Goal: Information Seeking & Learning: Learn about a topic

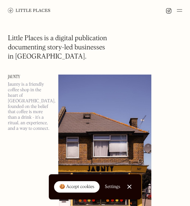
click at [178, 11] on img at bounding box center [178, 11] width 5 height 8
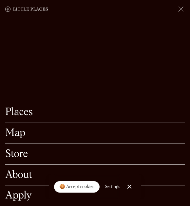
click at [20, 128] on link "Map" at bounding box center [94, 133] width 179 height 10
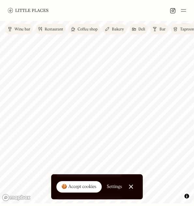
click at [158, 29] on link "Bar" at bounding box center [160, 29] width 18 height 10
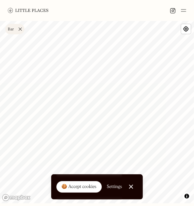
click at [20, 30] on link "Bar" at bounding box center [14, 29] width 19 height 10
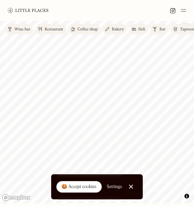
click at [21, 31] on div "Wine bar" at bounding box center [22, 29] width 16 height 4
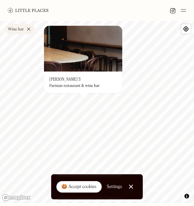
click at [26, 30] on link "Wine bar" at bounding box center [19, 29] width 29 height 10
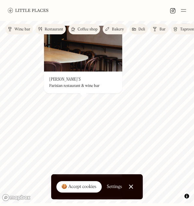
click at [84, 24] on div "Wine bar Restaurant Coffee shop Bakery Deli Bar Taproom Bottle shop Brewery Pub…" at bounding box center [97, 29] width 194 height 16
click at [85, 27] on div "Coffee shop" at bounding box center [88, 29] width 20 height 4
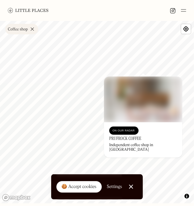
click at [31, 27] on link "Coffee shop" at bounding box center [21, 29] width 33 height 10
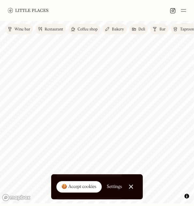
click at [157, 30] on img at bounding box center [155, 28] width 4 height 5
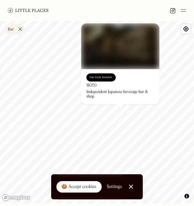
click at [104, 4] on div at bounding box center [97, 10] width 194 height 21
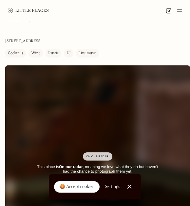
scroll to position [33, 0]
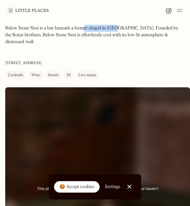
drag, startPoint x: 103, startPoint y: 29, endPoint x: 116, endPoint y: 29, distance: 12.4
click at [116, 29] on p "Below Stone Nest is a bar beneath a former chapel in Soho. Founded by the Boxer…" at bounding box center [93, 35] width 176 height 21
drag, startPoint x: 72, startPoint y: 30, endPoint x: 115, endPoint y: 31, distance: 43.2
click at [115, 31] on p "Below Stone Nest is a bar beneath a former chapel in Soho. Founded by the Boxer…" at bounding box center [93, 35] width 176 height 21
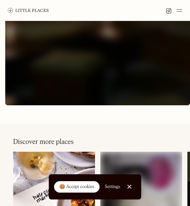
scroll to position [294, 0]
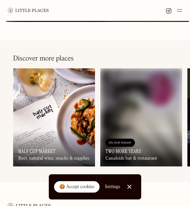
click at [57, 109] on img at bounding box center [54, 117] width 82 height 98
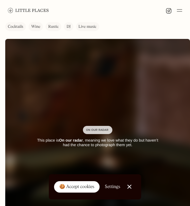
scroll to position [0, 0]
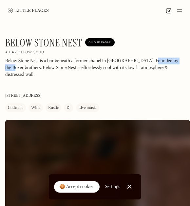
drag, startPoint x: 147, startPoint y: 60, endPoint x: 176, endPoint y: 59, distance: 29.4
click at [176, 59] on p "Below Stone Nest is a bar beneath a former chapel in Soho. Founded by the Boxer…" at bounding box center [93, 68] width 176 height 21
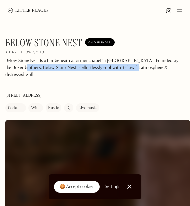
drag, startPoint x: 14, startPoint y: 70, endPoint x: 128, endPoint y: 69, distance: 114.1
click at [128, 69] on p "Below Stone Nest is a bar beneath a former chapel in Soho. Founded by the Boxer…" at bounding box center [93, 68] width 176 height 21
